Goal: Information Seeking & Learning: Learn about a topic

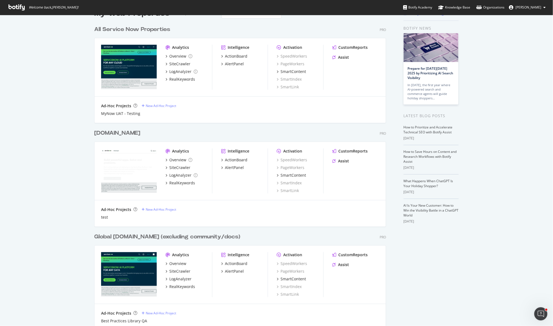
scroll to position [19, 0]
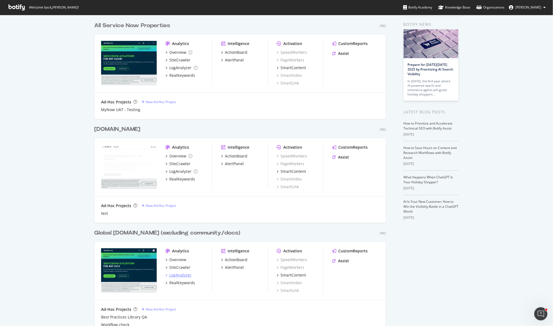
click at [182, 277] on div "LogAnalyzer" at bounding box center [180, 274] width 22 height 5
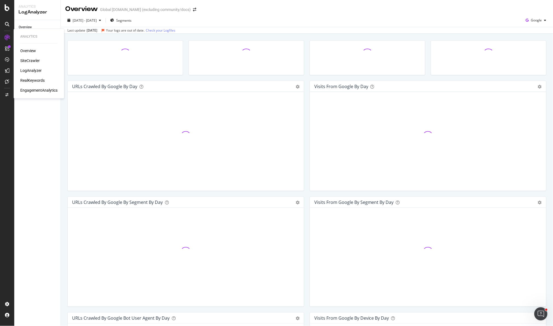
click at [34, 80] on div "RealKeywords" at bounding box center [32, 80] width 24 height 5
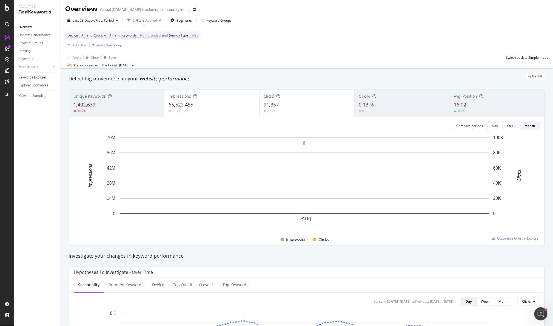
click at [35, 78] on div "Keywords Explorer" at bounding box center [32, 78] width 27 height 6
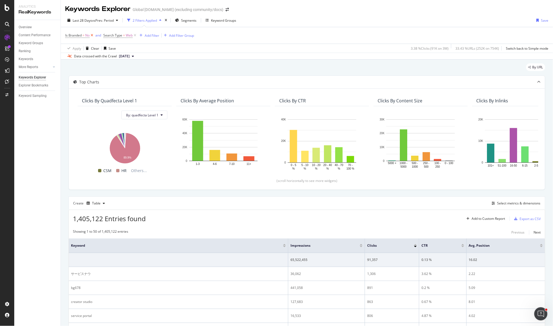
click at [92, 35] on icon at bounding box center [92, 35] width 5 height 5
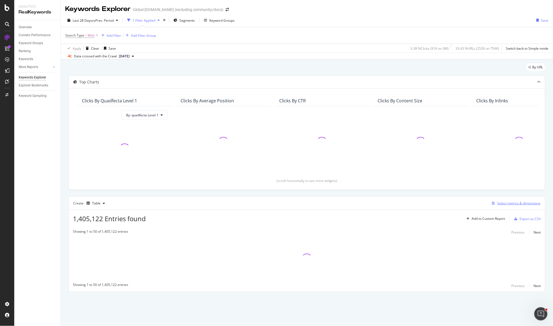
click at [518, 203] on div "Select metrics & dimensions" at bounding box center [519, 203] width 43 height 5
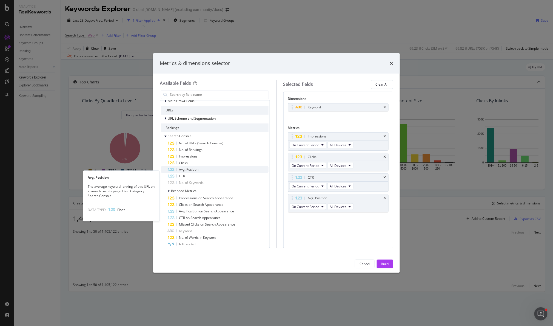
scroll to position [103, 0]
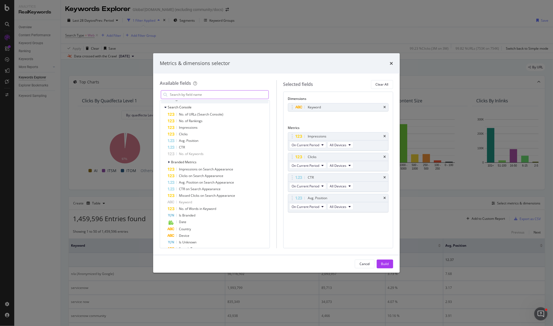
click at [224, 93] on input "modal" at bounding box center [218, 94] width 99 height 8
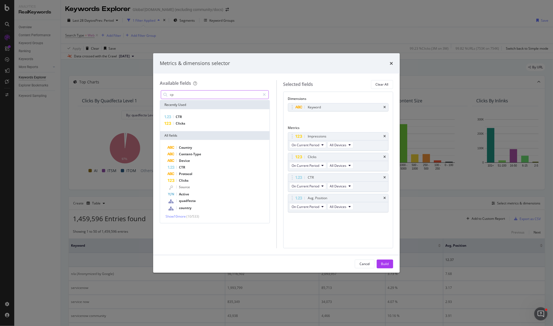
scroll to position [0, 0]
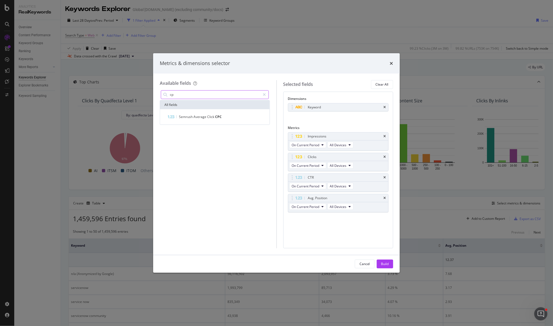
type input "c"
type input "paid"
click at [172, 187] on div "Show 8 more ( 10 / 18 )" at bounding box center [214, 185] width 107 height 5
click at [172, 186] on span "Show 8 more" at bounding box center [175, 185] width 18 height 5
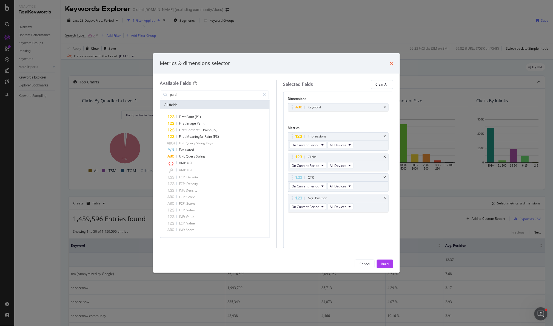
click at [392, 61] on icon "times" at bounding box center [391, 63] width 3 height 4
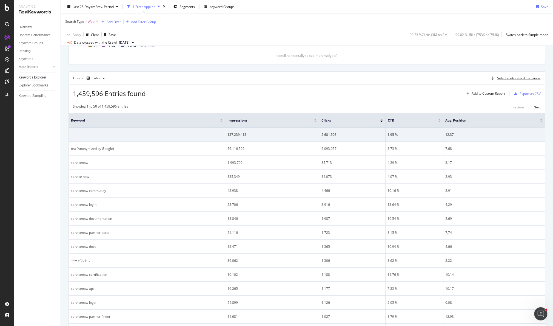
scroll to position [78, 0]
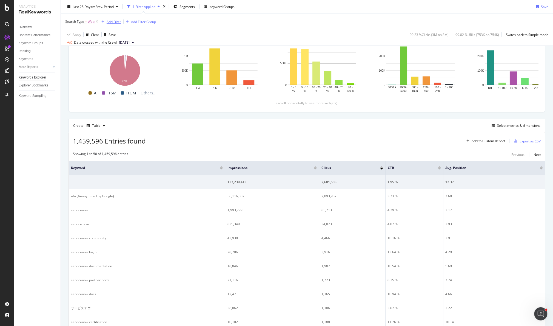
click at [112, 22] on div "Add Filter" at bounding box center [114, 21] width 15 height 5
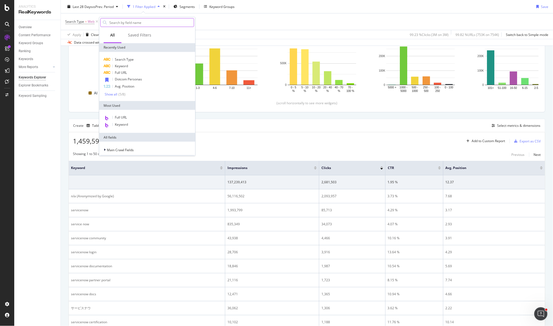
click at [146, 22] on input "text" at bounding box center [151, 22] width 85 height 8
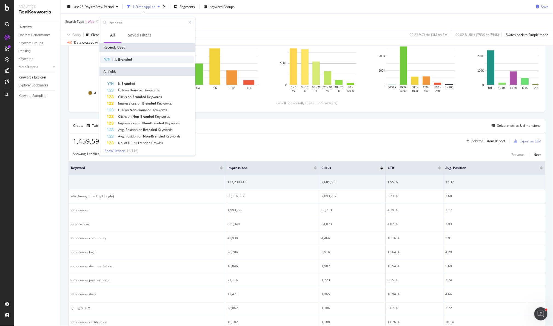
type input "branded"
click at [139, 62] on div "Is Branded" at bounding box center [147, 59] width 94 height 7
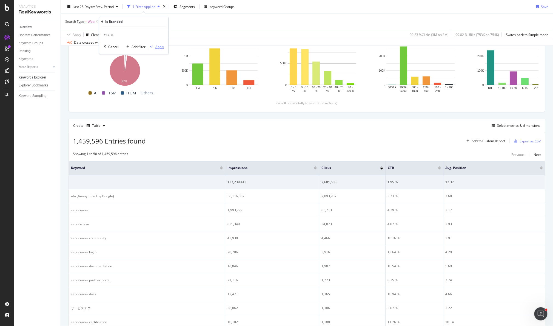
click at [158, 47] on div "Apply" at bounding box center [159, 46] width 9 height 5
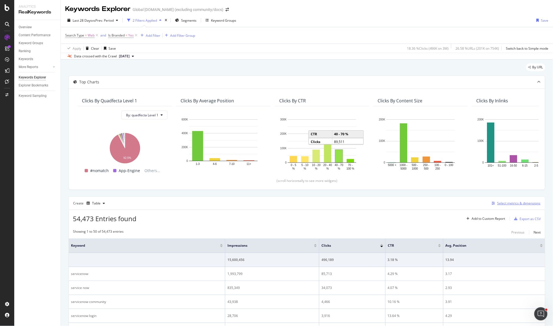
click at [511, 205] on div "Select metrics & dimensions" at bounding box center [519, 203] width 43 height 5
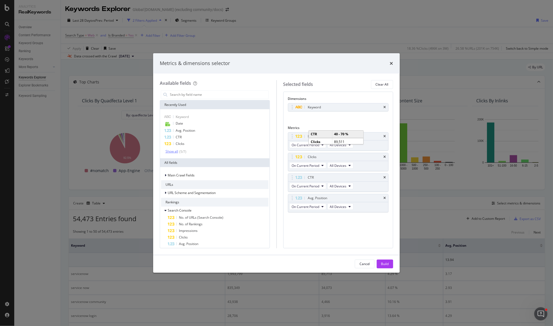
click at [174, 153] on div "Show all" at bounding box center [172, 151] width 13 height 4
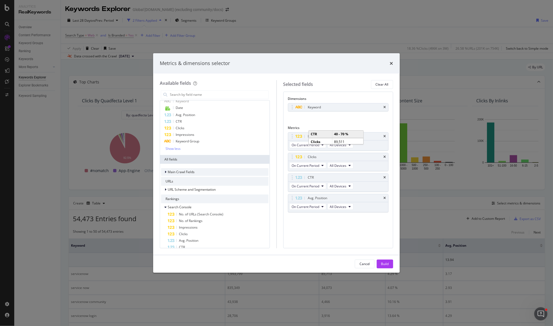
click at [177, 172] on span "Main Crawl Fields" at bounding box center [181, 171] width 27 height 5
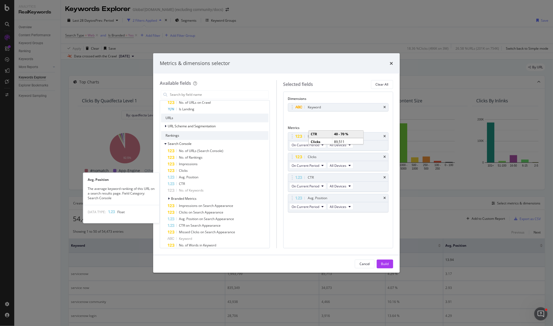
scroll to position [278, 0]
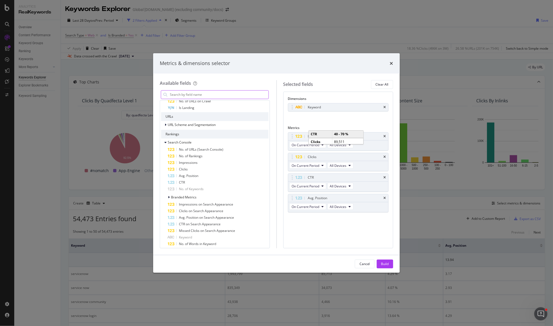
click at [192, 93] on input "modal" at bounding box center [218, 94] width 99 height 8
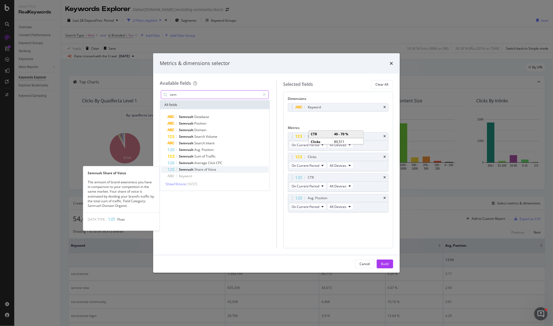
type input "sem"
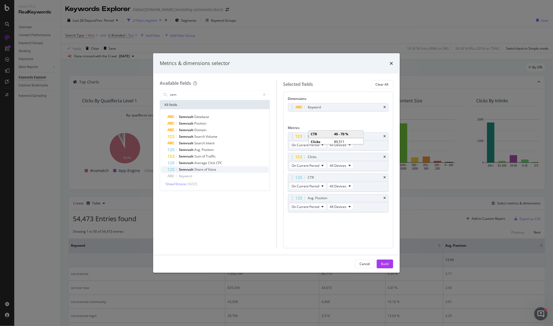
click at [221, 169] on div "Semrush Share of Voice" at bounding box center [218, 169] width 101 height 7
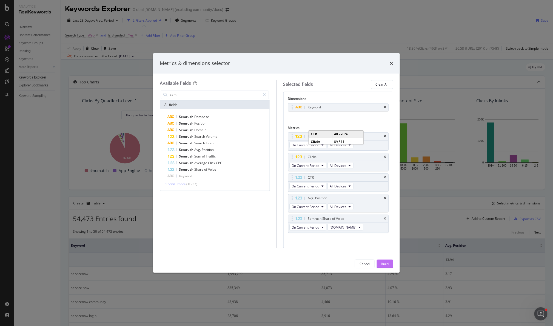
click at [385, 263] on div "Build" at bounding box center [385, 263] width 8 height 5
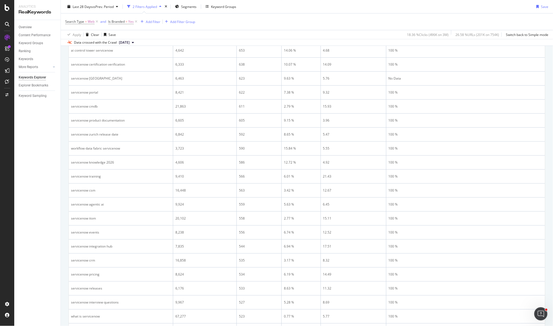
scroll to position [64, 0]
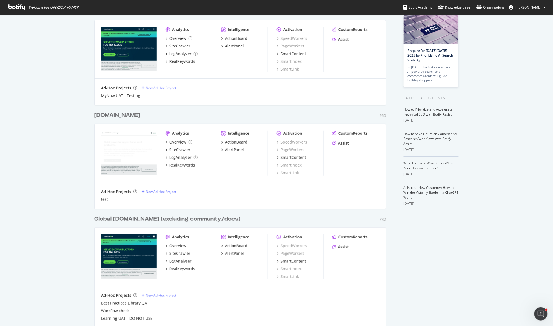
scroll to position [42, 0]
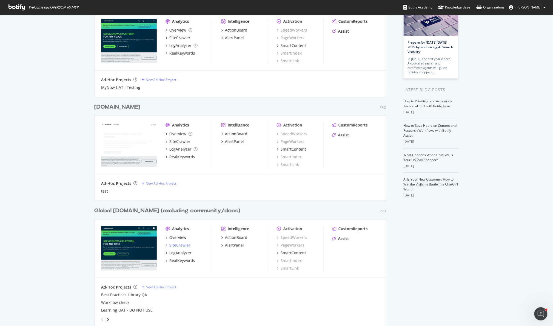
click at [177, 246] on div "SiteCrawler" at bounding box center [179, 244] width 21 height 5
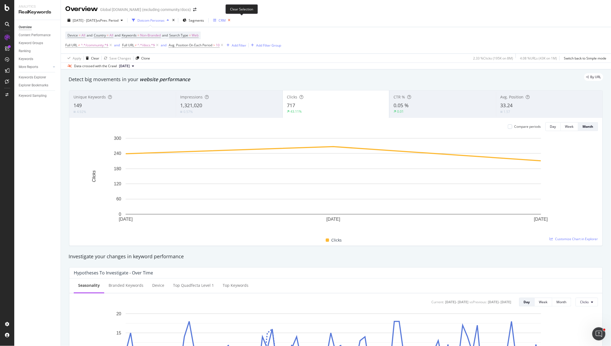
click at [233, 22] on icon "button" at bounding box center [229, 20] width 7 height 8
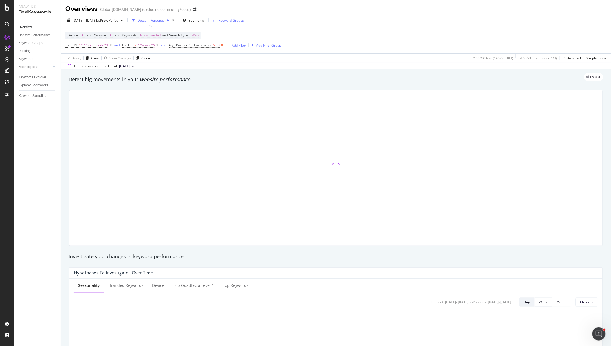
click at [223, 45] on icon at bounding box center [222, 45] width 5 height 5
click at [137, 34] on span "Keywords" at bounding box center [129, 35] width 15 height 5
click at [149, 41] on span "Non-Branded" at bounding box center [137, 39] width 23 height 5
click at [149, 67] on span "Branded" at bounding box center [163, 69] width 56 height 5
click at [317, 58] on div "Apply Clear Save Changes Clone 2.33 % Clicks ( 195K on 8M ) 4.08 % URLs ( 43K o…" at bounding box center [336, 57] width 550 height 9
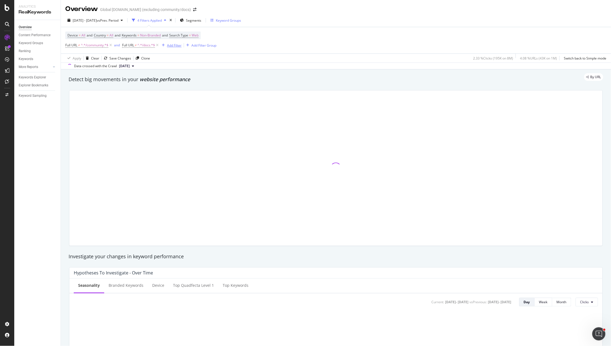
click at [176, 46] on div "Add Filter" at bounding box center [174, 45] width 15 height 5
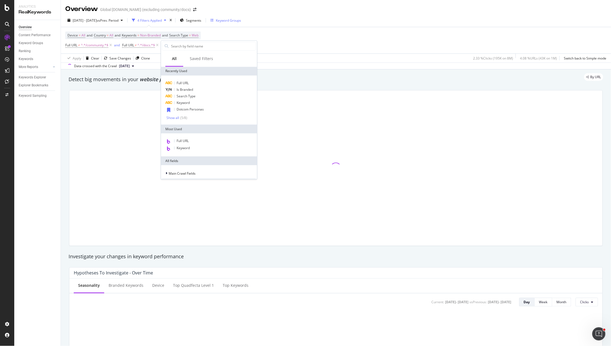
drag, startPoint x: 199, startPoint y: 147, endPoint x: 204, endPoint y: 147, distance: 4.4
click at [199, 147] on div "Keyword" at bounding box center [209, 148] width 94 height 7
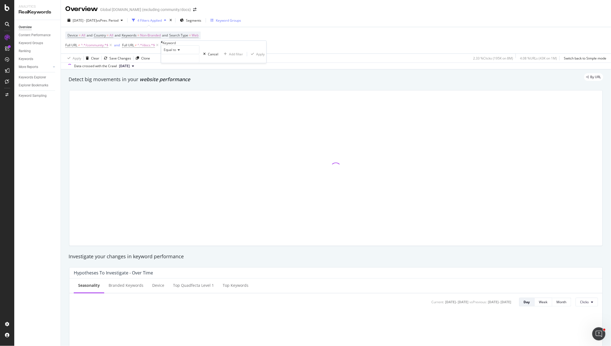
click at [176, 52] on span "Equal to" at bounding box center [170, 50] width 12 height 5
click at [173, 63] on input "text" at bounding box center [180, 59] width 38 height 8
click at [174, 52] on span "Equal to" at bounding box center [170, 50] width 12 height 5
click at [176, 94] on span "Contains" at bounding box center [169, 91] width 13 height 5
click at [182, 63] on input "text" at bounding box center [180, 59] width 38 height 8
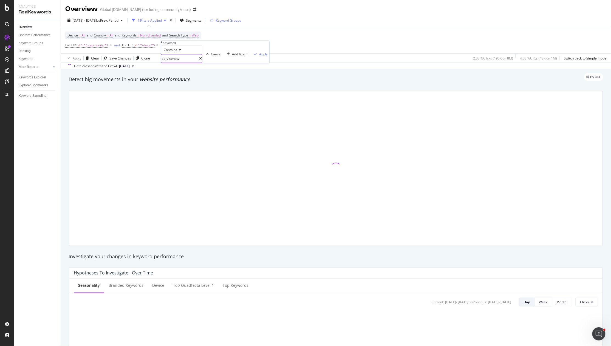
type input "servicenow"
click at [259, 56] on div "Apply" at bounding box center [263, 54] width 9 height 5
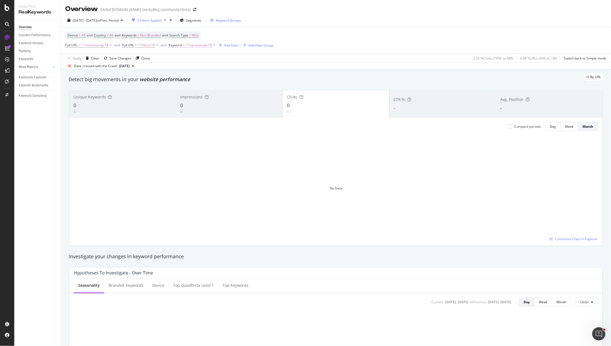
click at [191, 47] on span "^.*servicenow.*$" at bounding box center [198, 45] width 27 height 8
click at [202, 62] on input "servicenow" at bounding box center [190, 58] width 38 height 8
click at [144, 35] on span "Non-Branded" at bounding box center [150, 36] width 21 height 8
drag, startPoint x: 153, startPoint y: 48, endPoint x: 152, endPoint y: 52, distance: 3.9
click at [153, 41] on div "button" at bounding box center [152, 39] width 7 height 3
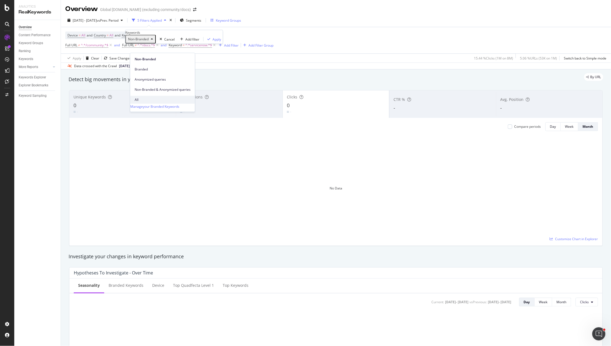
click at [146, 97] on span "All" at bounding box center [163, 99] width 56 height 5
click at [196, 41] on div "Apply" at bounding box center [200, 39] width 9 height 5
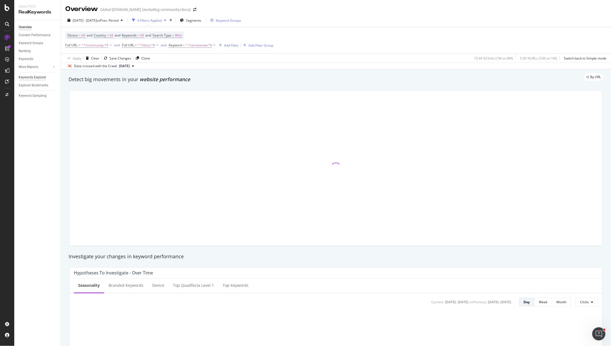
click at [37, 79] on div "Keywords Explorer" at bounding box center [32, 78] width 27 height 6
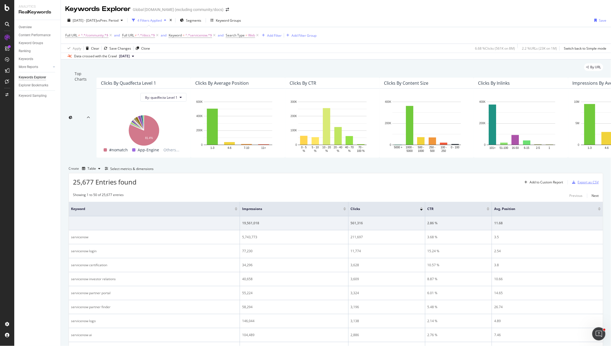
click at [578, 185] on div "Export as CSV" at bounding box center [588, 182] width 21 height 5
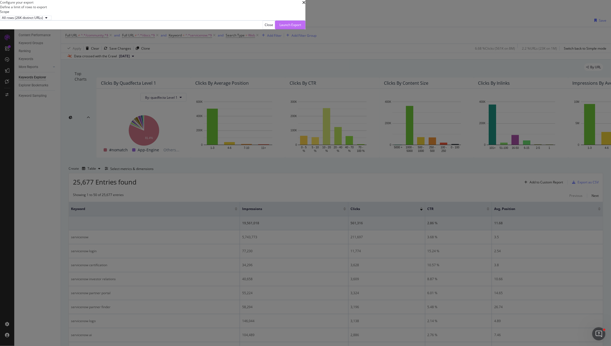
click at [301, 27] on div "Launch Export" at bounding box center [290, 24] width 22 height 5
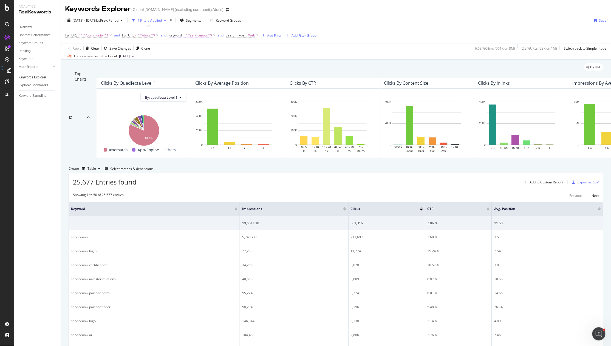
click at [192, 36] on span "^.*servicenow.*$" at bounding box center [198, 36] width 27 height 8
click at [185, 44] on div "Contains" at bounding box center [190, 39] width 41 height 9
click at [200, 96] on div "Matches regex" at bounding box center [191, 93] width 41 height 6
click at [176, 52] on input "servicenow" at bounding box center [190, 48] width 38 height 8
click at [204, 52] on input "(servicenow" at bounding box center [190, 48] width 38 height 8
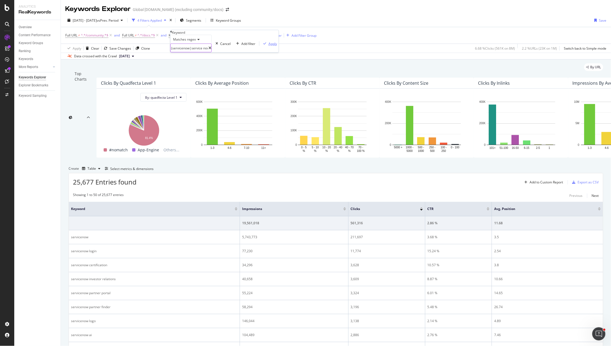
type input "(servicenow|service now)"
click at [268, 46] on div "Apply" at bounding box center [272, 43] width 9 height 5
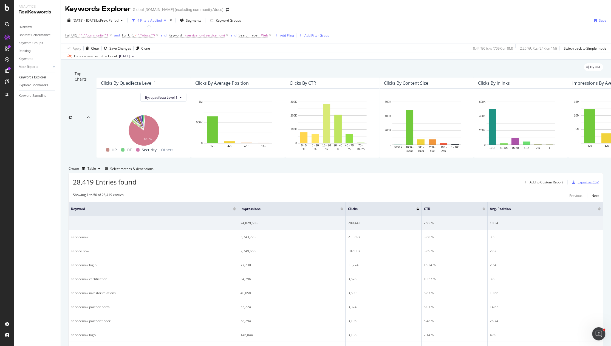
click at [580, 185] on div "Export as CSV" at bounding box center [588, 182] width 21 height 5
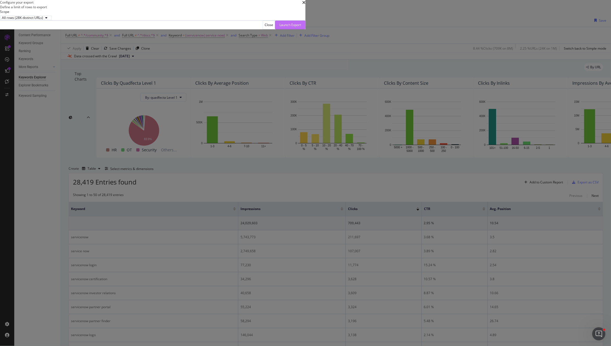
click at [301, 27] on div "Launch Export" at bounding box center [290, 24] width 22 height 5
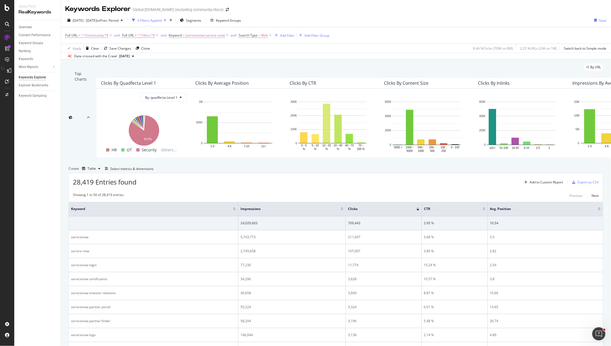
click at [2, 346] on icon "close toast" at bounding box center [1, 348] width 2 height 5
